Goal: Task Accomplishment & Management: Manage account settings

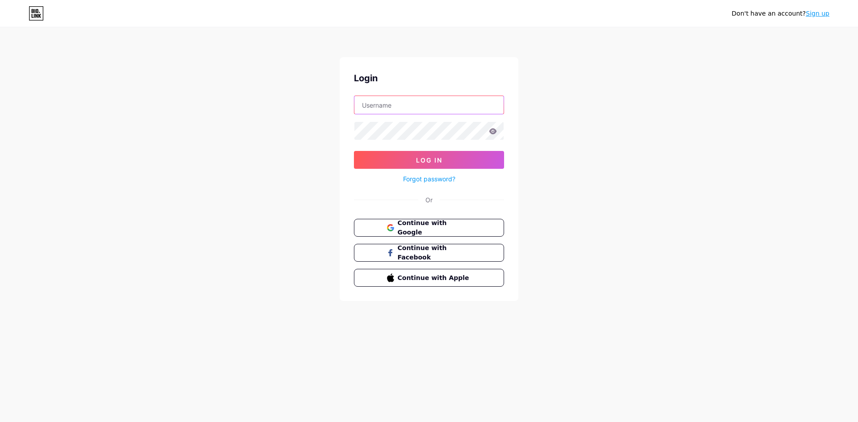
type input "pemiluwaifu2024"
click at [413, 105] on input "pemiluwaifu2024" at bounding box center [428, 105] width 149 height 18
drag, startPoint x: 532, startPoint y: 198, endPoint x: 509, endPoint y: 162, distance: 43.3
click at [533, 198] on div "Don't have an account? Sign up Login pemiluwaifu2024 Log In Forgot password? Or…" at bounding box center [429, 165] width 858 height 330
click at [447, 225] on span "Continue with Google" at bounding box center [434, 228] width 75 height 19
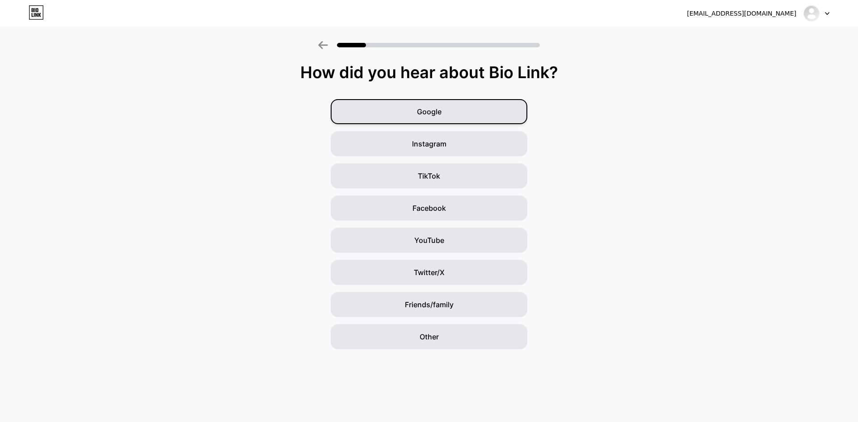
click at [447, 118] on div "Google" at bounding box center [429, 111] width 197 height 25
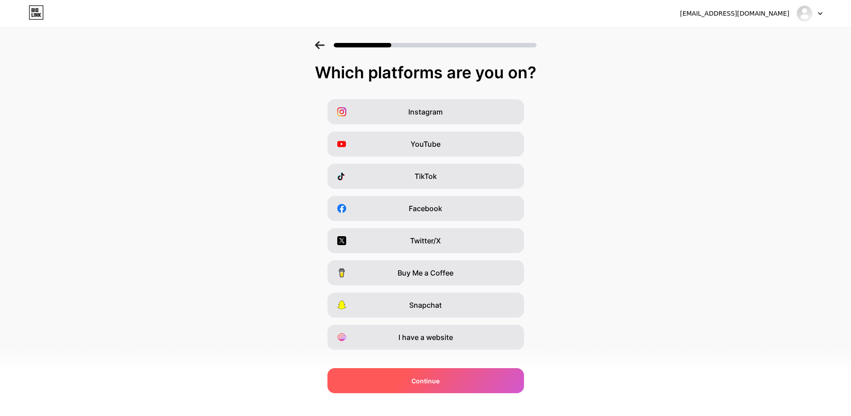
click at [439, 381] on span "Continue" at bounding box center [426, 380] width 28 height 9
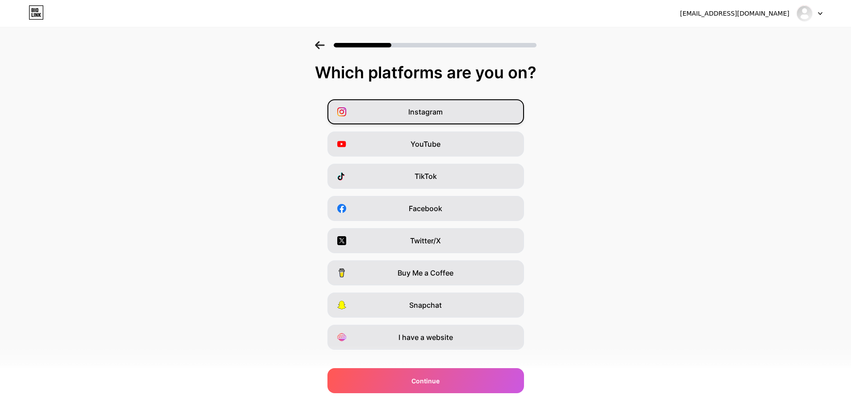
click at [428, 112] on span "Instagram" at bounding box center [426, 111] width 34 height 11
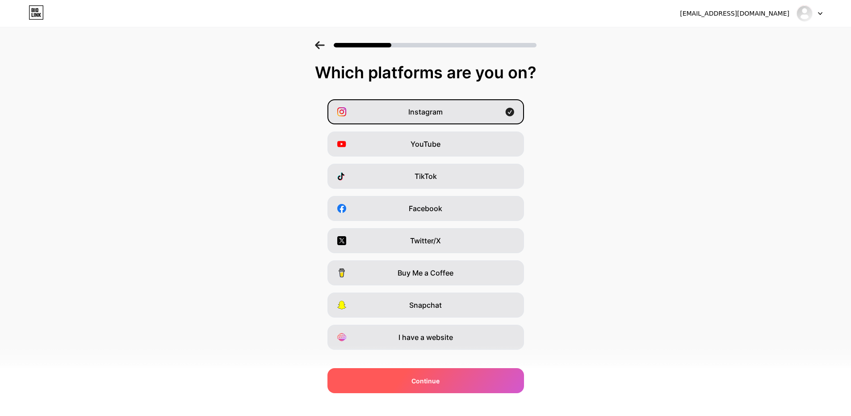
click at [438, 387] on div "Continue" at bounding box center [426, 380] width 197 height 25
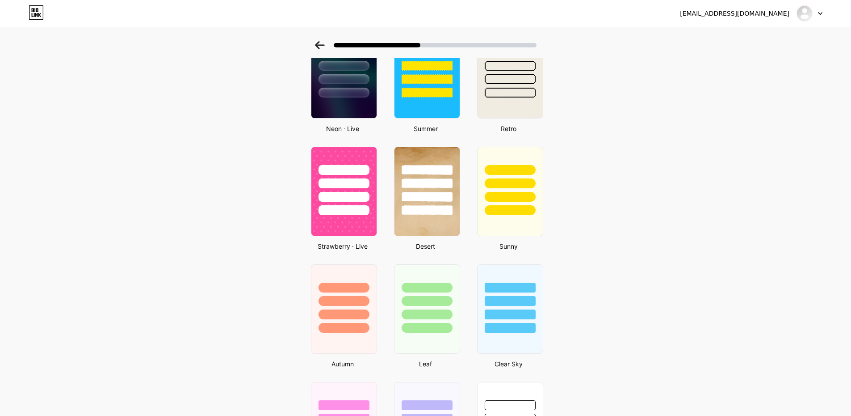
scroll to position [649, 0]
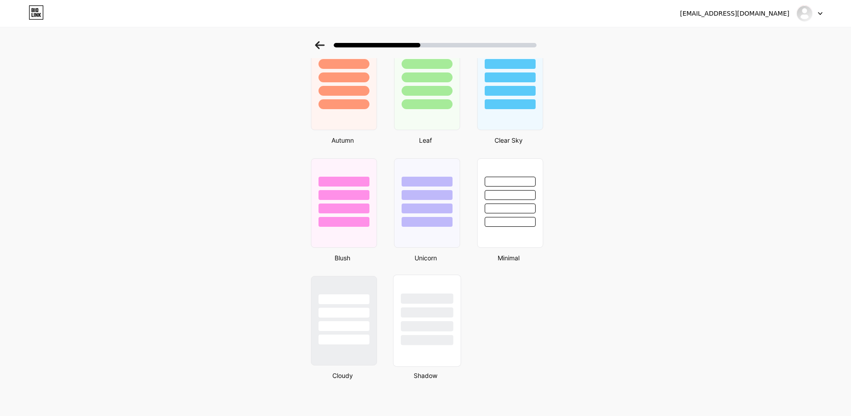
click at [429, 287] on div at bounding box center [426, 310] width 67 height 70
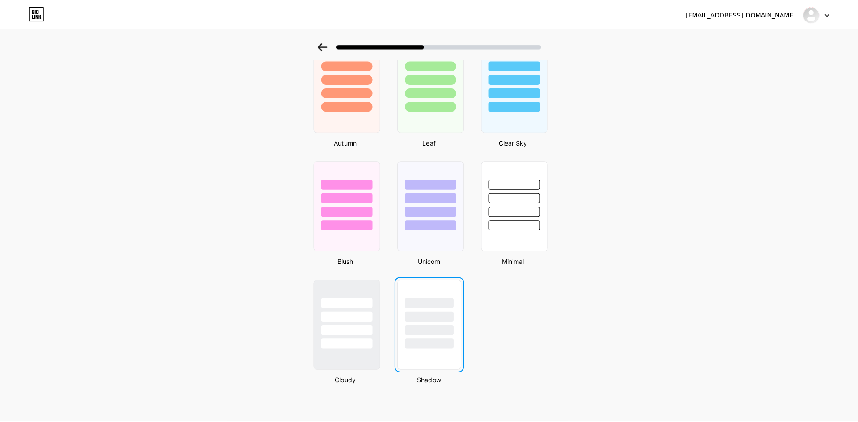
scroll to position [0, 0]
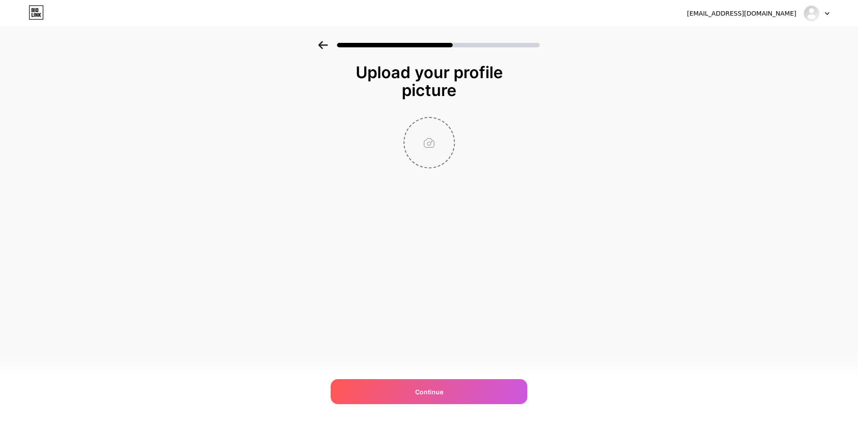
click at [431, 139] on input "file" at bounding box center [429, 143] width 50 height 50
type input "C:\fakepath\Untitled-2.jpg"
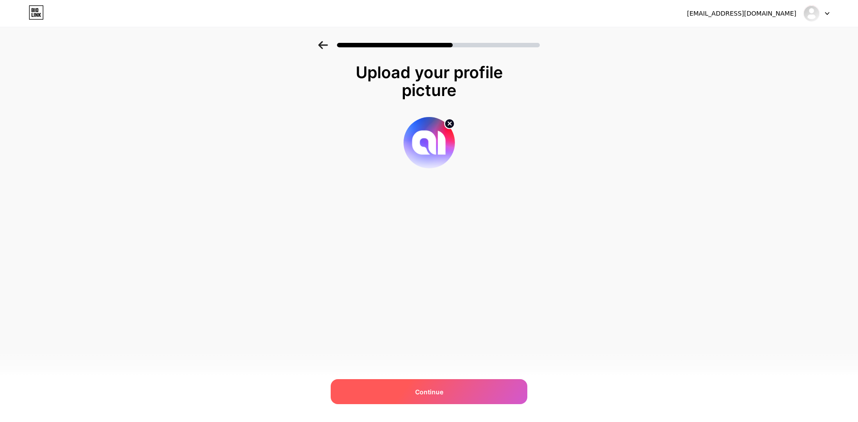
click at [434, 391] on span "Continue" at bounding box center [429, 392] width 28 height 9
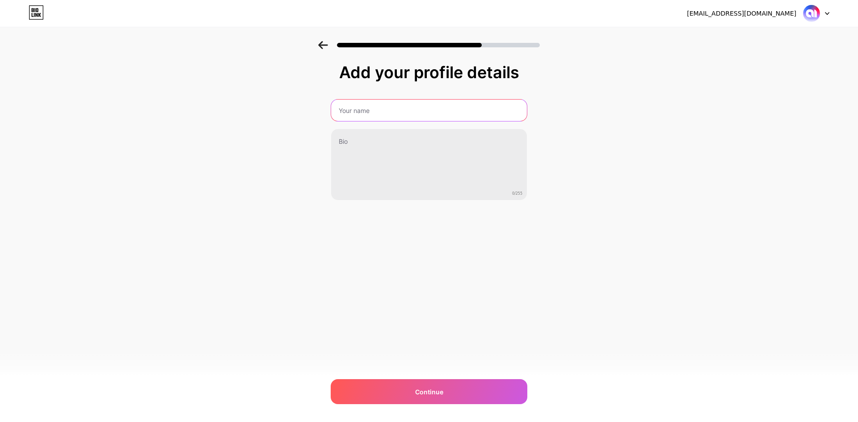
click at [388, 108] on input "text" at bounding box center [429, 110] width 196 height 21
type input "AnimeindoFYI"
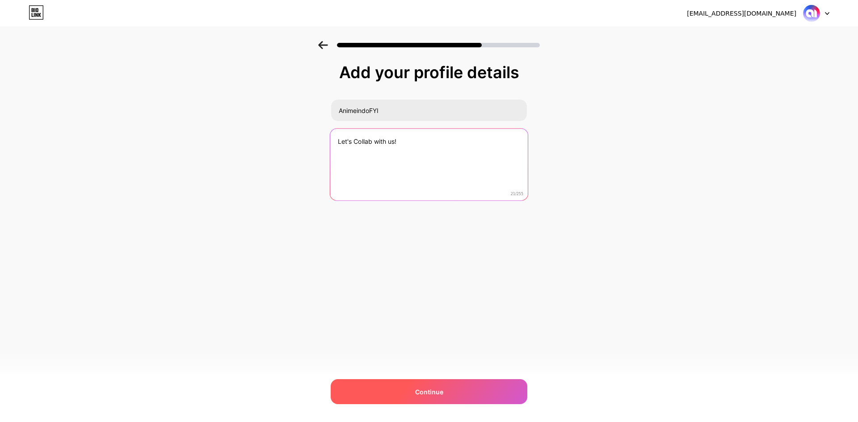
type textarea "Let's Collab with us!"
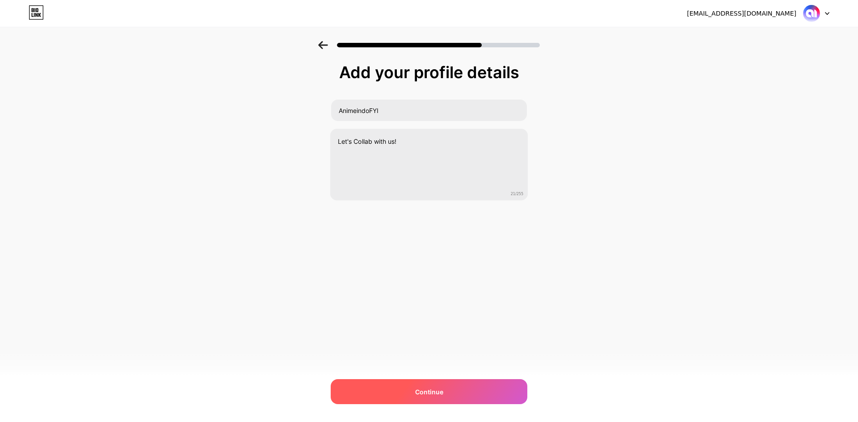
click at [444, 385] on div "Continue" at bounding box center [429, 391] width 197 height 25
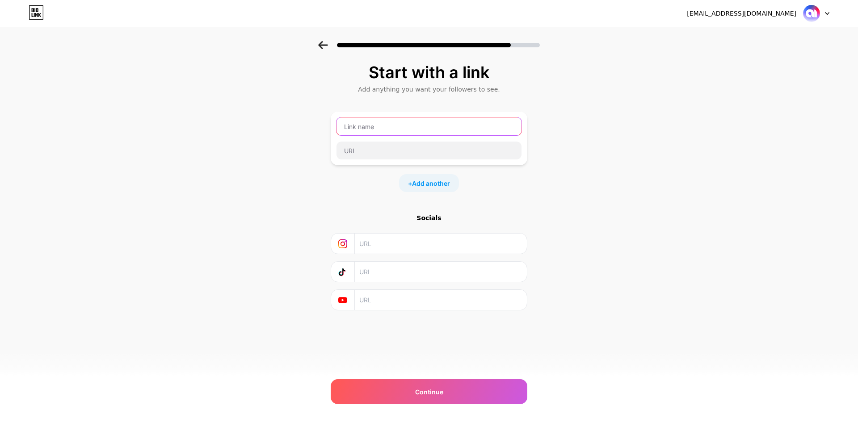
click at [384, 126] on input "text" at bounding box center [429, 127] width 185 height 18
type input "Whastapp"
click at [443, 142] on input "text" at bounding box center [429, 151] width 185 height 18
paste input "http://wa.me/628517333289"
type input "http://wa.me/628517333289"
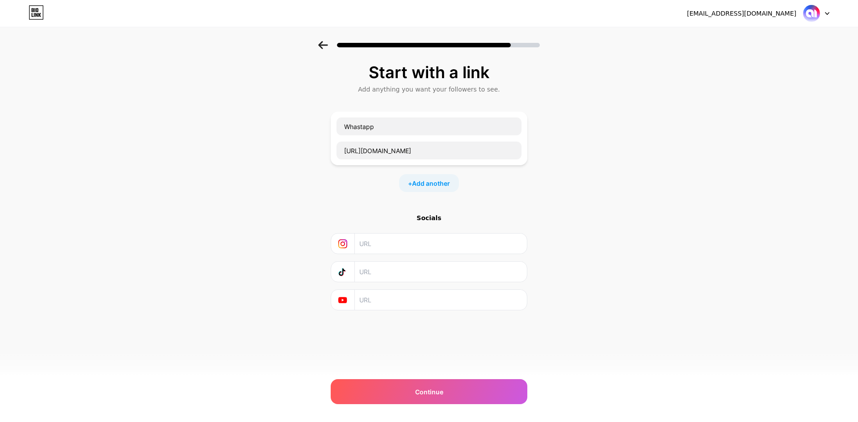
click at [601, 152] on div "Start with a link Add anything you want your followers to see. Whastapp http://…" at bounding box center [429, 198] width 858 height 314
click at [439, 384] on div "Continue" at bounding box center [429, 391] width 197 height 25
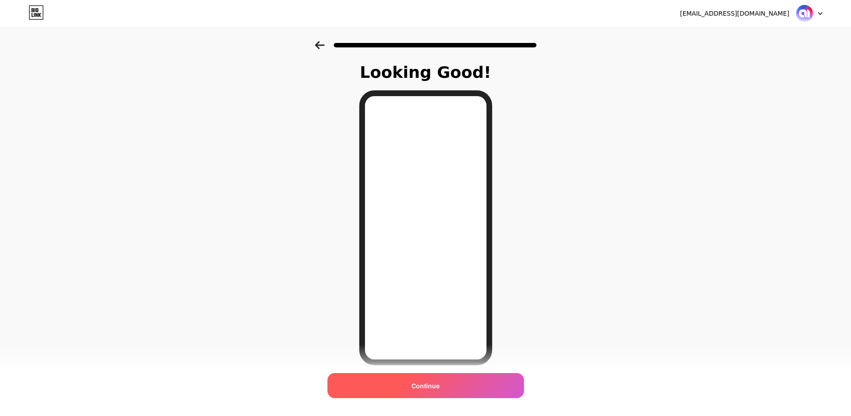
click at [453, 391] on div "Continue" at bounding box center [426, 385] width 197 height 25
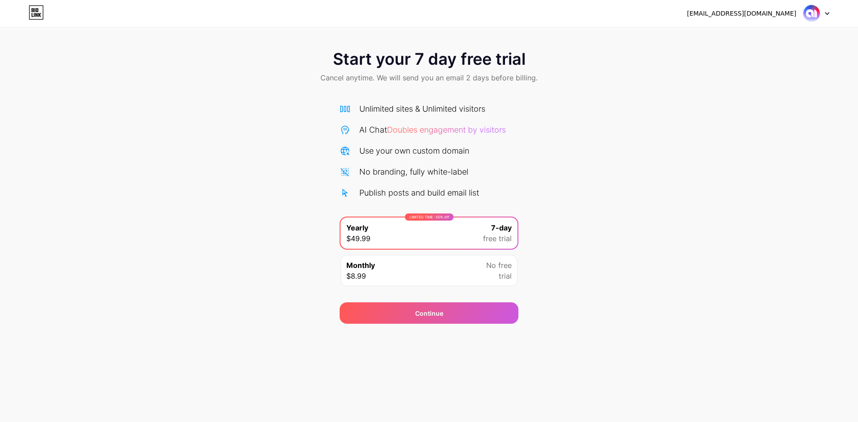
click at [580, 155] on div "Start your 7 day free trial Cancel anytime. We will send you an email 2 days be…" at bounding box center [429, 182] width 858 height 283
drag, startPoint x: 782, startPoint y: 36, endPoint x: 800, endPoint y: 30, distance: 18.8
click at [784, 35] on div "Start your 7 day free trial Cancel anytime. We will send you an email 2 days be…" at bounding box center [429, 162] width 858 height 324
click at [800, 30] on div "Start your 7 day free trial Cancel anytime. We will send you an email 2 days be…" at bounding box center [429, 162] width 858 height 324
click at [37, 15] on icon at bounding box center [36, 15] width 2 height 4
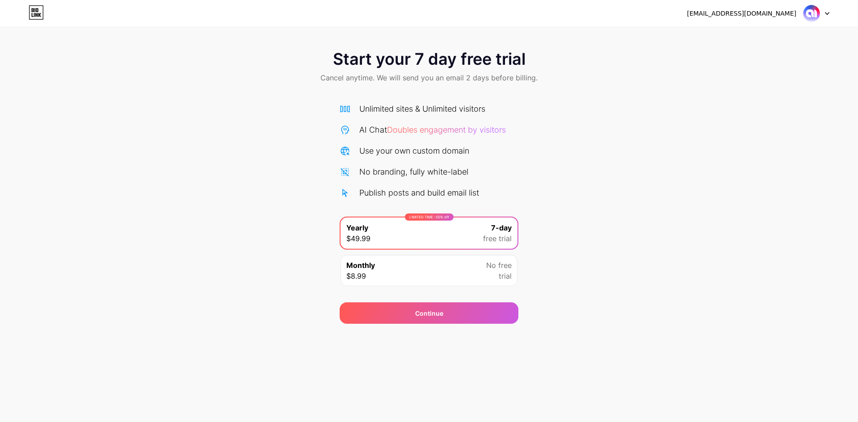
click at [419, 277] on div "Monthly $8.99 No free trial" at bounding box center [429, 270] width 177 height 31
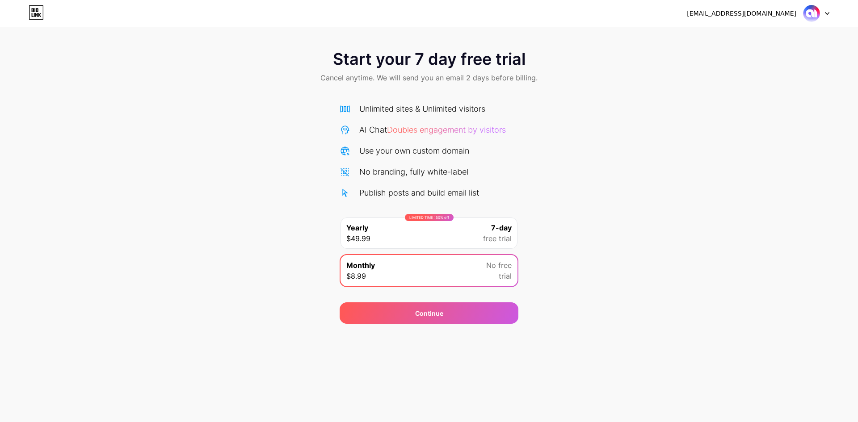
click at [436, 237] on div "LIMITED TIME : 50% off Yearly $49.99 7-day free trial" at bounding box center [429, 233] width 177 height 31
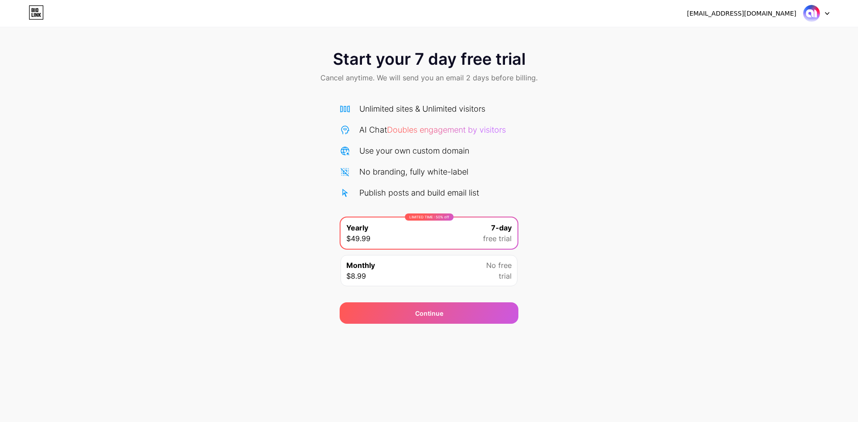
click at [475, 103] on div "Unlimited sites & Unlimited visitors" at bounding box center [422, 109] width 126 height 12
click at [761, 17] on div "animeindoraizen@gmail.com" at bounding box center [742, 13] width 110 height 9
click at [821, 13] on div at bounding box center [817, 13] width 26 height 16
click at [601, 52] on div "Start your 7 day free trial Cancel anytime. We will send you an email 2 days be…" at bounding box center [429, 67] width 858 height 53
click at [34, 13] on icon at bounding box center [36, 12] width 15 height 14
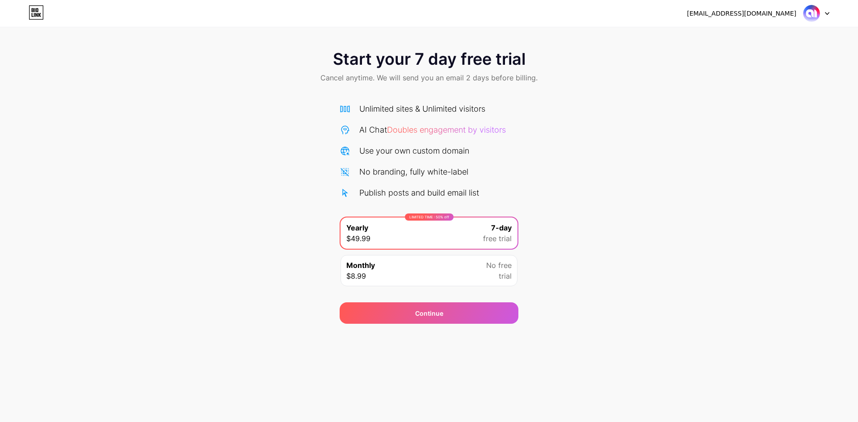
click at [34, 13] on icon at bounding box center [36, 12] width 15 height 14
click at [446, 309] on div "Continue" at bounding box center [429, 313] width 179 height 21
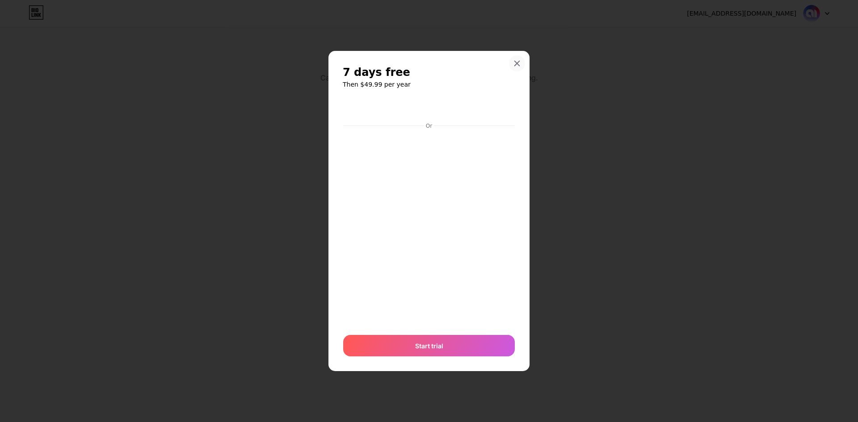
click at [518, 61] on icon at bounding box center [517, 63] width 7 height 7
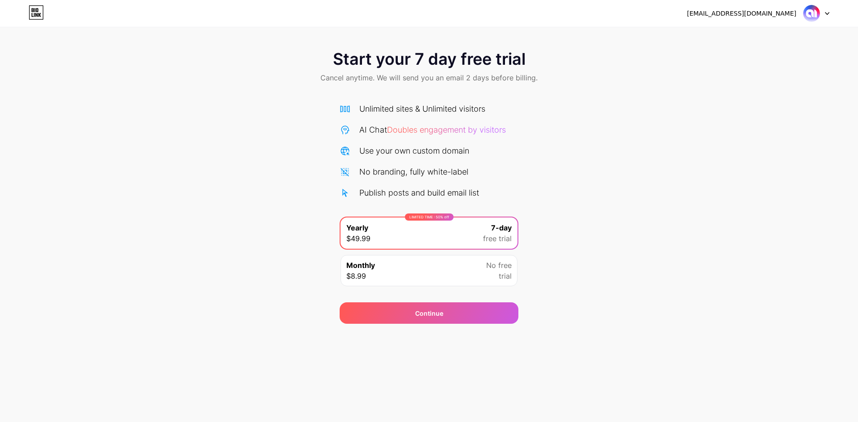
click at [518, 63] on span "Start your 7 day free trial" at bounding box center [429, 59] width 193 height 18
click at [821, 13] on div at bounding box center [817, 13] width 26 height 16
drag, startPoint x: 648, startPoint y: 46, endPoint x: 605, endPoint y: 46, distance: 43.4
click at [648, 46] on div "Start your 7 day free trial Cancel anytime. We will send you an email 2 days be…" at bounding box center [429, 67] width 858 height 53
click at [40, 12] on icon at bounding box center [36, 12] width 15 height 14
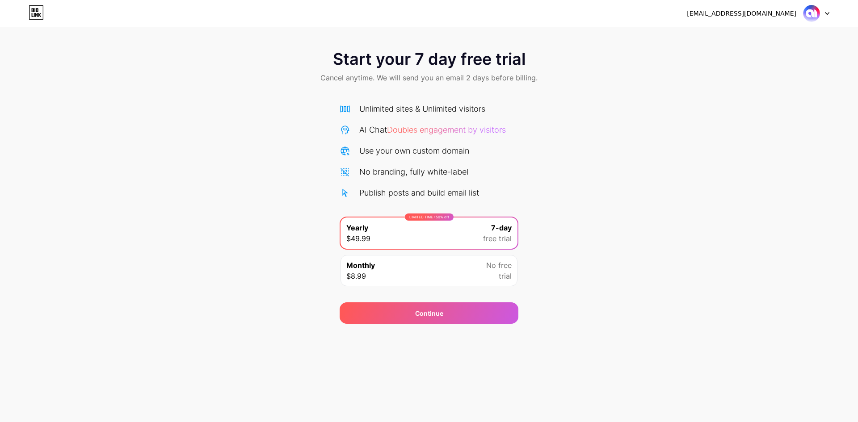
click at [474, 86] on div "Start your 7 day free trial Cancel anytime. We will send you an email 2 days be…" at bounding box center [429, 67] width 858 height 53
click at [31, 10] on icon at bounding box center [36, 12] width 15 height 14
click at [824, 11] on div at bounding box center [817, 13] width 26 height 16
click at [748, 43] on li "Logout" at bounding box center [773, 37] width 111 height 24
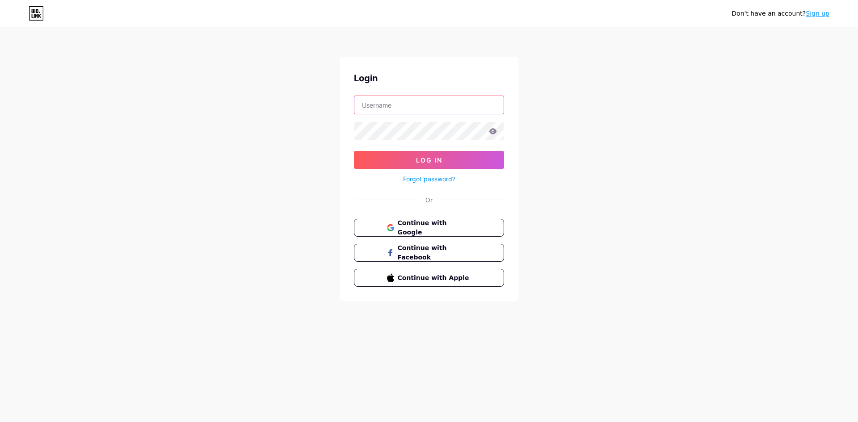
type input "pemiluwaifu2024"
click at [409, 225] on span "Continue with Google" at bounding box center [434, 228] width 75 height 19
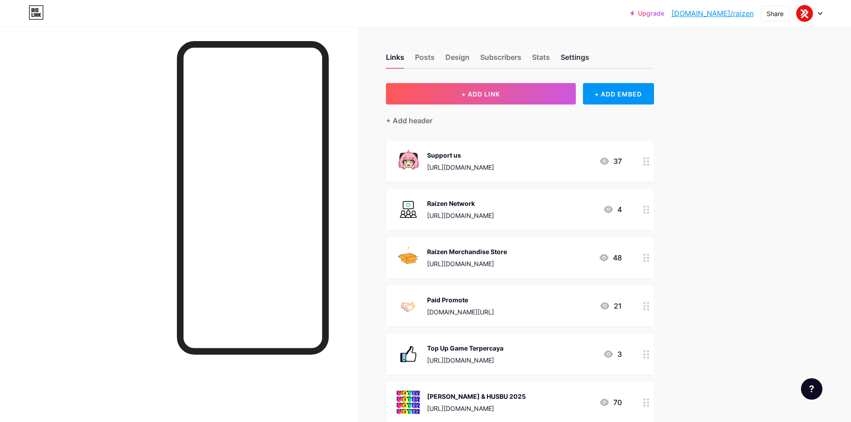
click at [590, 59] on div "Settings" at bounding box center [575, 60] width 29 height 16
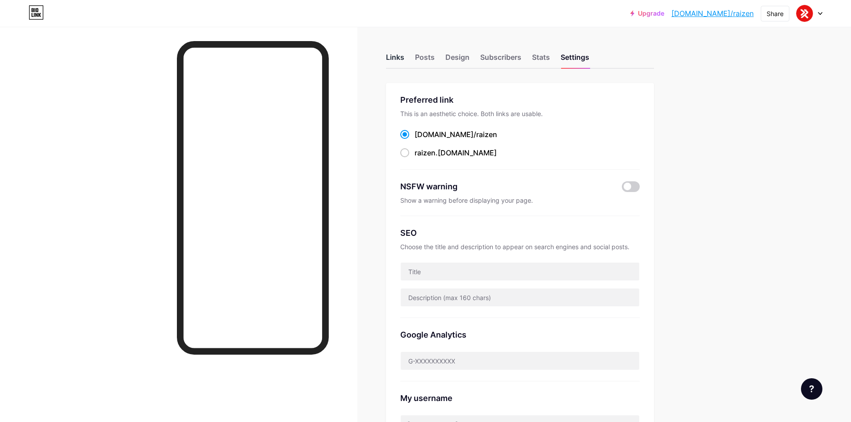
click at [404, 56] on div "Links" at bounding box center [395, 60] width 18 height 16
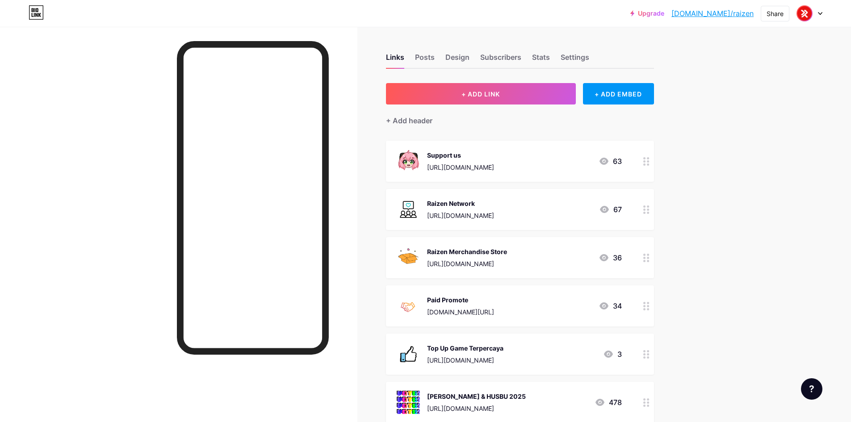
click at [800, 13] on img at bounding box center [805, 13] width 14 height 14
click at [735, 76] on div "+ Add a new page" at bounding box center [768, 77] width 100 height 9
click at [570, 56] on div "Settings" at bounding box center [575, 60] width 29 height 16
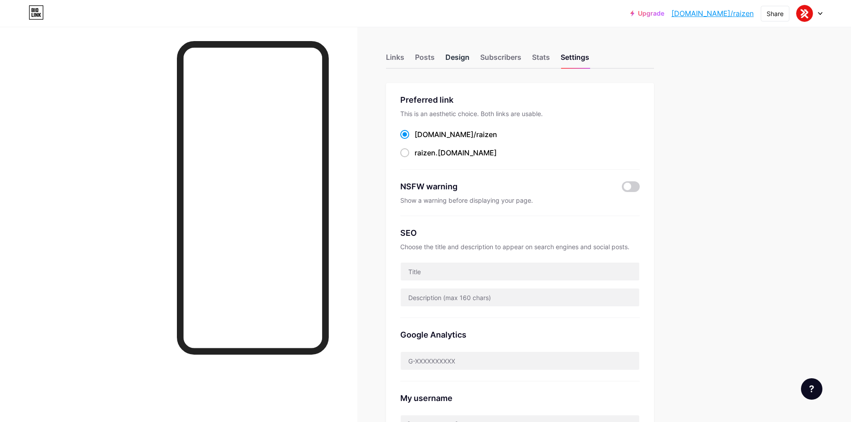
click at [455, 57] on div "Design" at bounding box center [458, 60] width 24 height 16
click at [816, 13] on div at bounding box center [810, 13] width 26 height 16
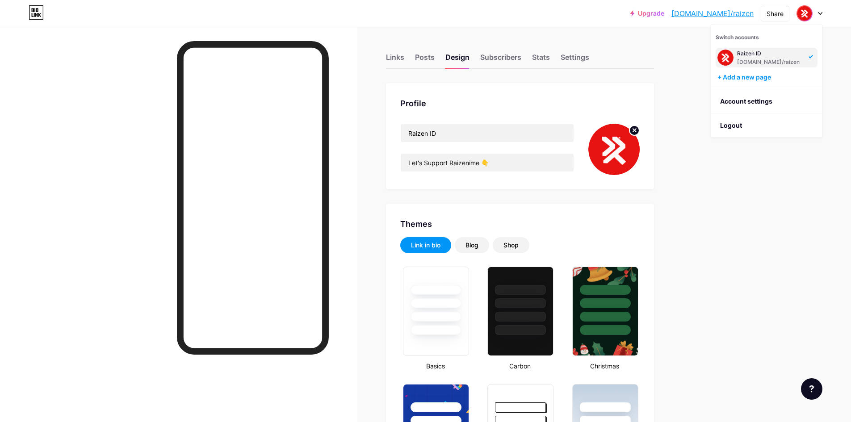
click at [626, 143] on img at bounding box center [614, 149] width 51 height 51
click at [636, 130] on circle at bounding box center [635, 131] width 10 height 10
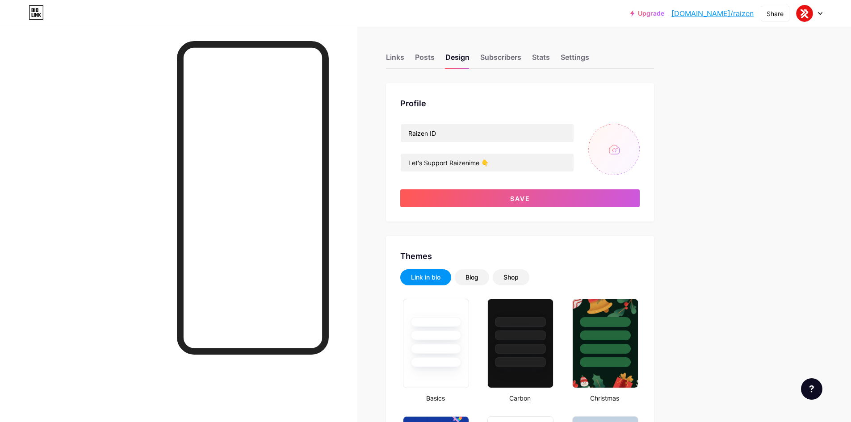
click at [602, 148] on input "file" at bounding box center [614, 149] width 51 height 51
type input "C:\fakepath\DP.jpg"
click at [608, 144] on img at bounding box center [614, 149] width 51 height 51
click at [635, 129] on circle at bounding box center [635, 131] width 10 height 10
click at [620, 145] on input "file" at bounding box center [614, 149] width 51 height 51
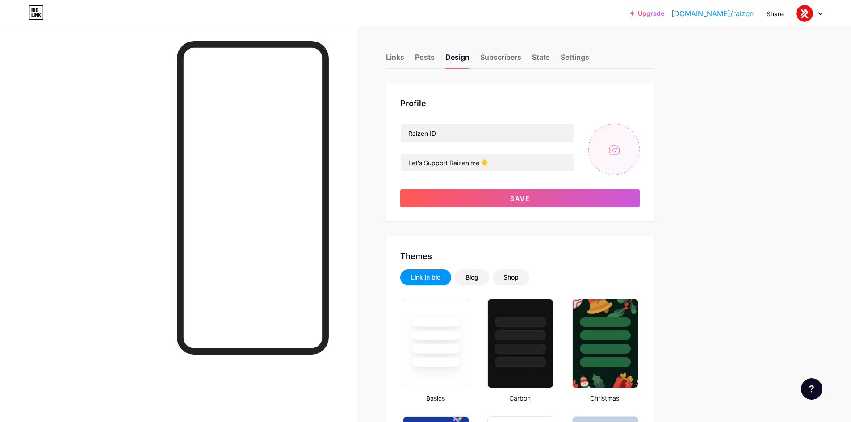
type input "C:\fakepath\DP.jpg"
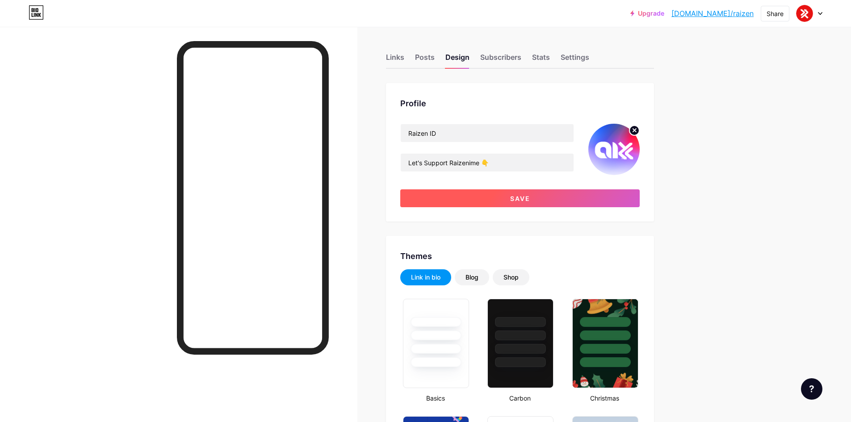
click at [554, 196] on button "Save" at bounding box center [520, 199] width 240 height 18
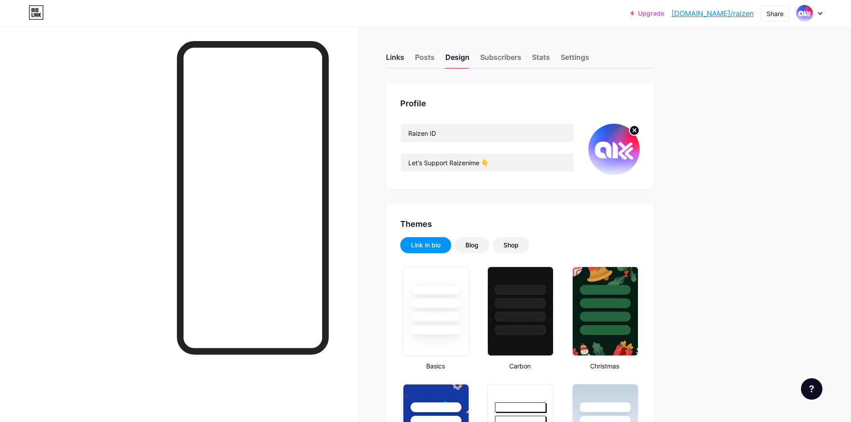
click at [397, 57] on div "Links" at bounding box center [395, 60] width 18 height 16
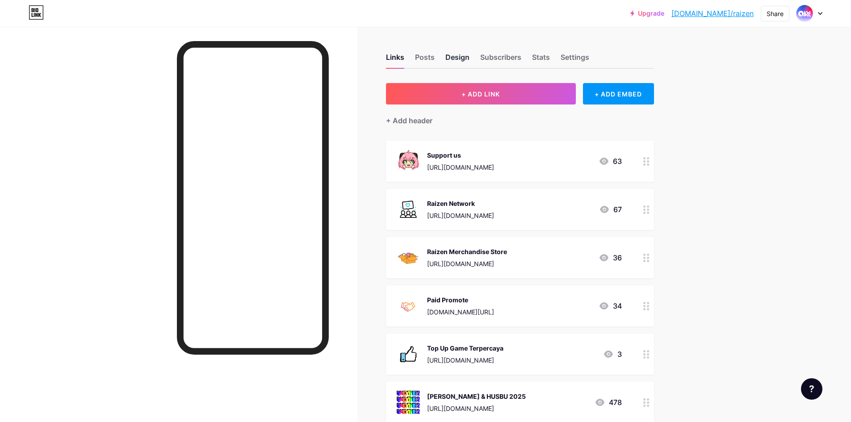
click at [460, 59] on div "Design" at bounding box center [458, 60] width 24 height 16
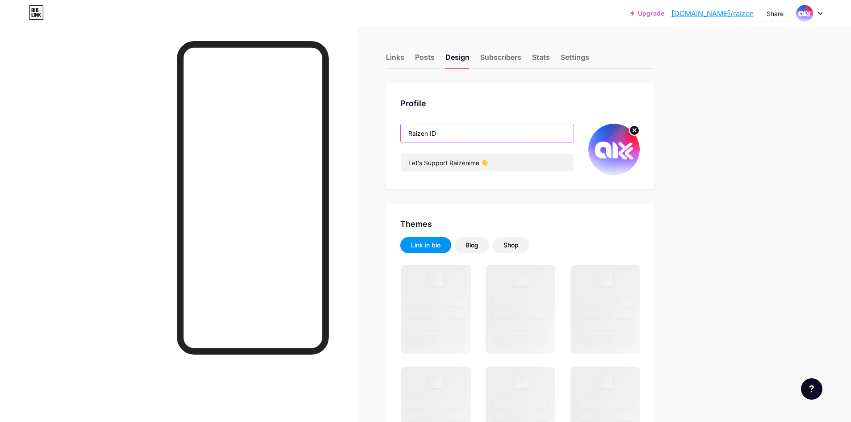
click at [466, 135] on input "Raizen ID" at bounding box center [487, 133] width 173 height 18
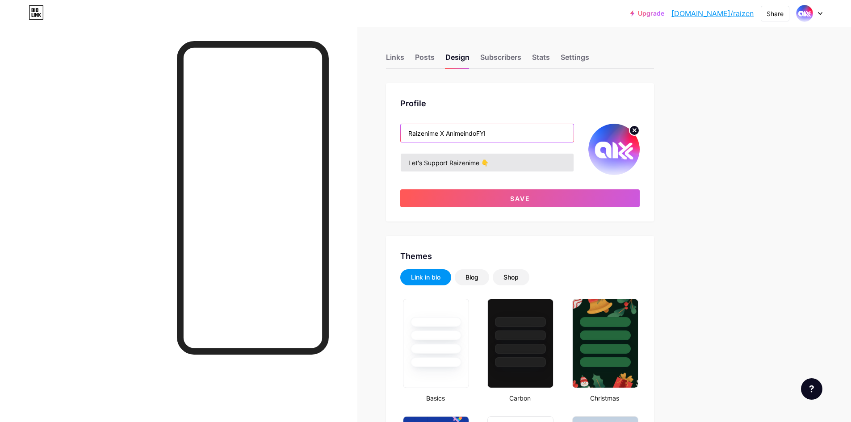
type input "Raizenime X AnimeindoFYI"
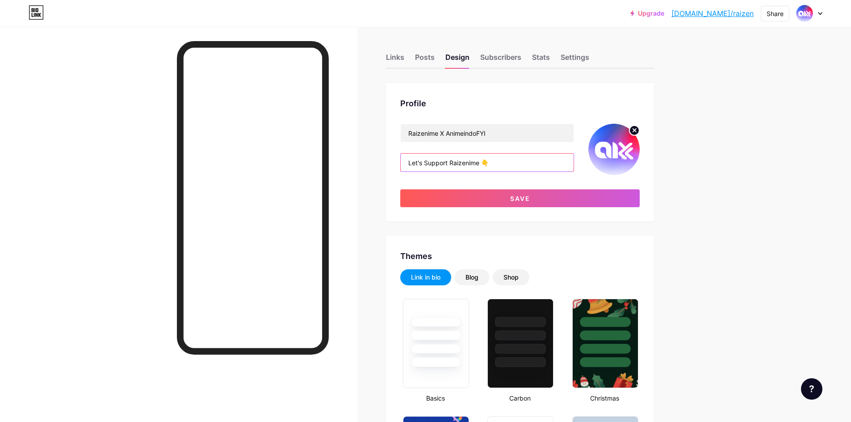
drag, startPoint x: 485, startPoint y: 162, endPoint x: 428, endPoint y: 163, distance: 56.3
click at [428, 163] on input "Let's Support Raizenime 👇" at bounding box center [487, 163] width 173 height 18
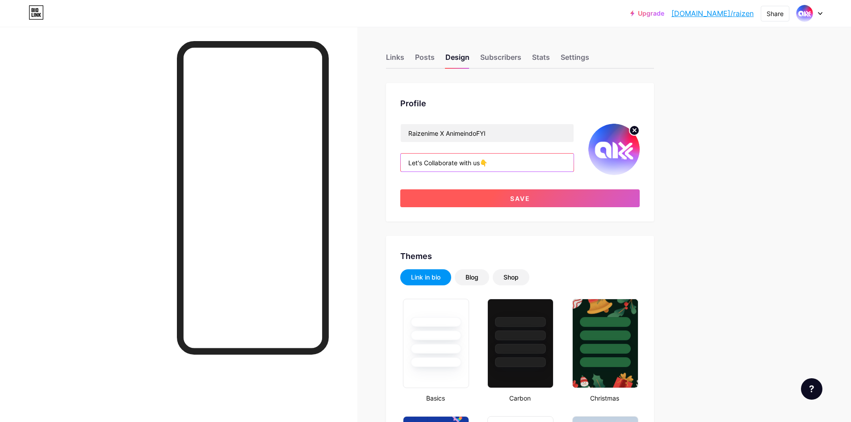
type input "Let's Collaborate with us👇"
click at [446, 195] on button "Save" at bounding box center [520, 199] width 240 height 18
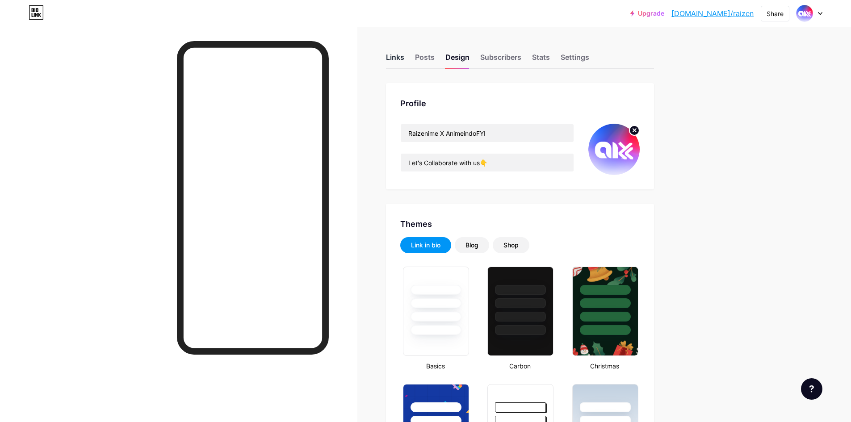
click at [399, 55] on div "Links" at bounding box center [395, 60] width 18 height 16
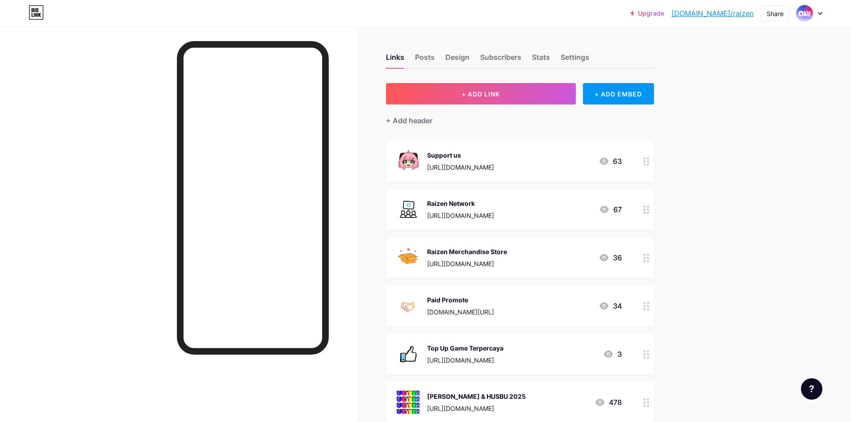
click at [494, 199] on div "Raizen Network" at bounding box center [460, 203] width 67 height 9
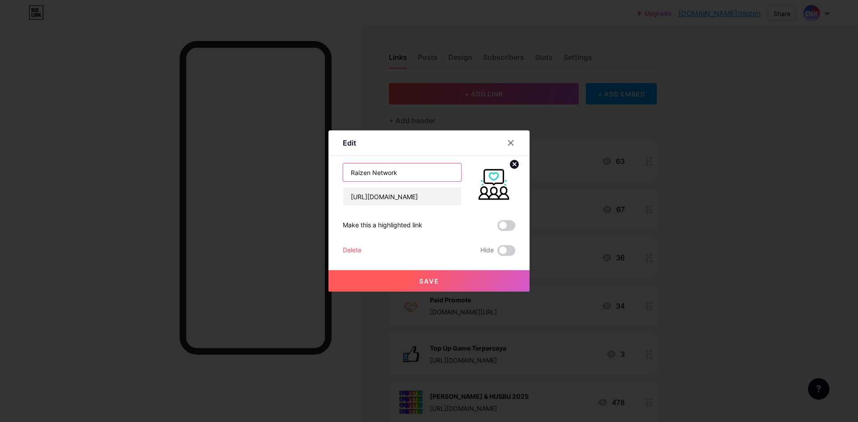
click at [424, 171] on input "Raizen Network" at bounding box center [402, 173] width 118 height 18
type input "Raizen Network (Group [GEOGRAPHIC_DATA])"
click at [448, 274] on button "Save" at bounding box center [429, 280] width 201 height 21
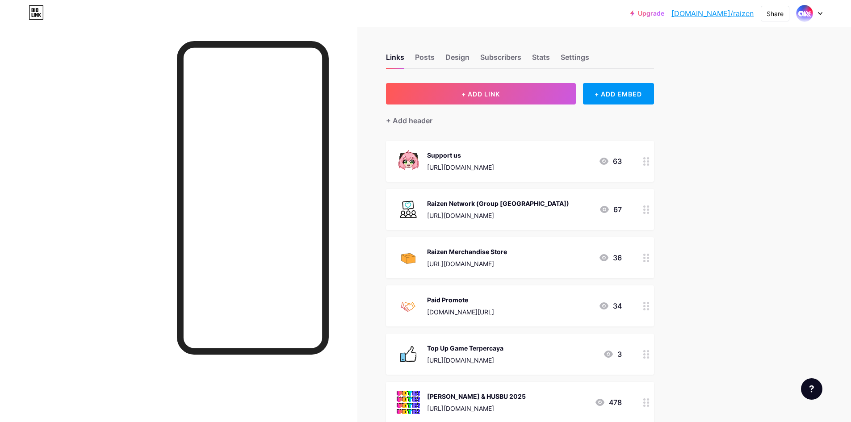
click at [714, 160] on div "Upgrade [DOMAIN_NAME]/raizen... [DOMAIN_NAME]/raizen Share Switch accounts Raiz…" at bounding box center [425, 414] width 851 height 828
